Goal: Task Accomplishment & Management: Manage account settings

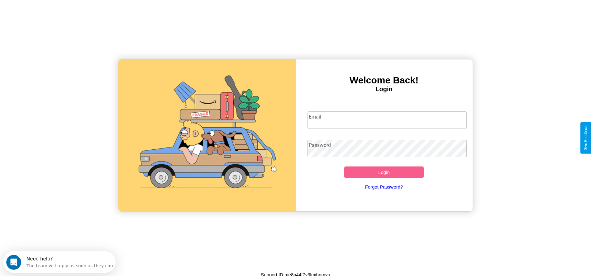
click at [387, 120] on input "Email" at bounding box center [386, 120] width 159 height 17
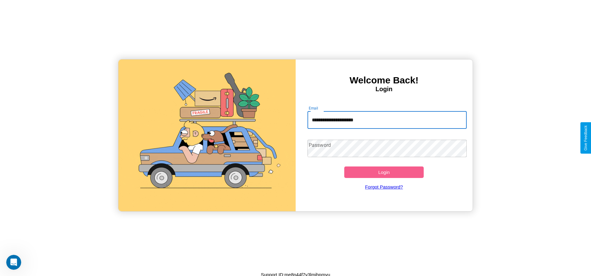
type input "**********"
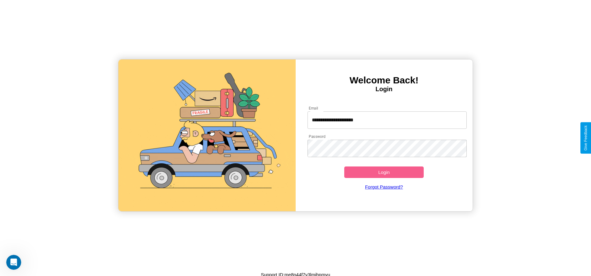
click at [384, 172] on button "Login" at bounding box center [384, 173] width 80 height 12
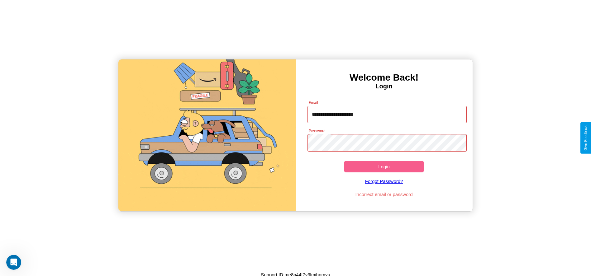
click at [384, 167] on button "Login" at bounding box center [384, 167] width 80 height 12
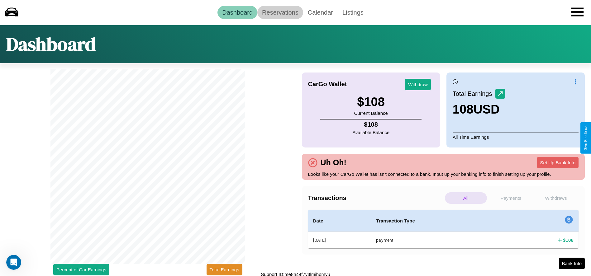
click at [280, 12] on link "Reservations" at bounding box center [280, 12] width 46 height 13
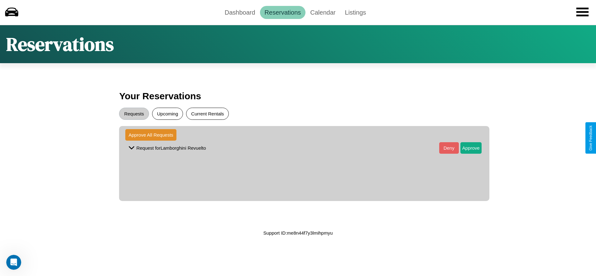
click at [207, 114] on button "Current Rentals" at bounding box center [207, 114] width 43 height 12
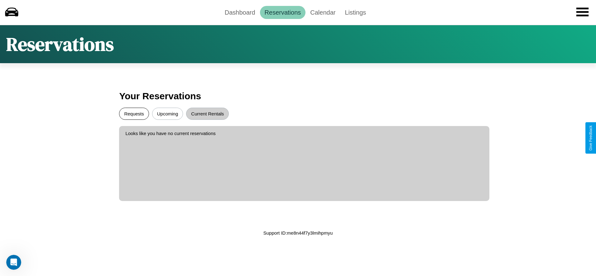
click at [134, 114] on button "Requests" at bounding box center [134, 114] width 30 height 12
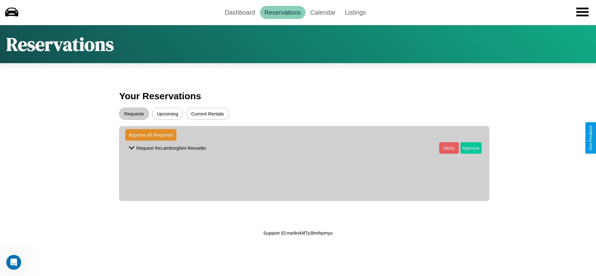
click at [466, 148] on button "Approve" at bounding box center [470, 148] width 21 height 12
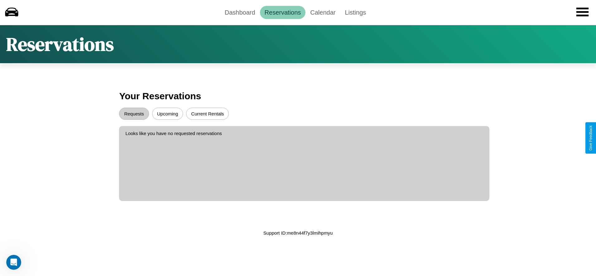
click at [167, 114] on button "Upcoming" at bounding box center [167, 114] width 31 height 12
click at [240, 12] on link "Dashboard" at bounding box center [240, 12] width 40 height 13
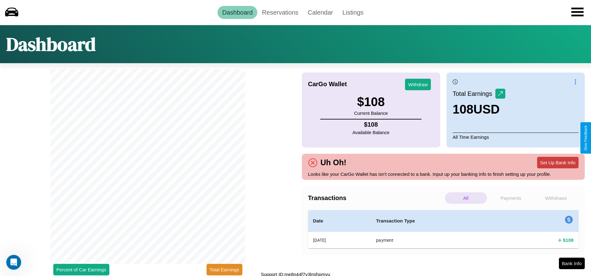
click at [558, 163] on button "Set Up Bank Info" at bounding box center [557, 163] width 41 height 12
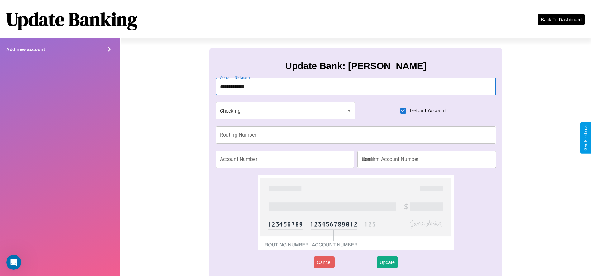
type input "**********"
